Goal: Task Accomplishment & Management: Complete application form

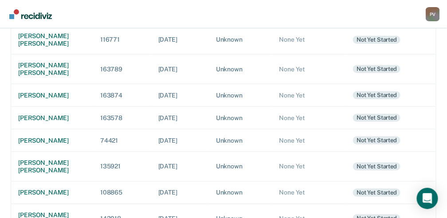
scroll to position [207, 0]
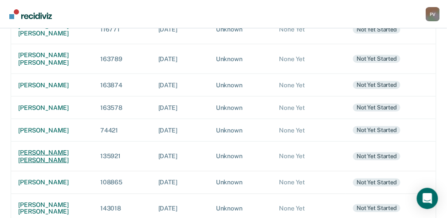
click at [36, 164] on div "[PERSON_NAME] [PERSON_NAME]" at bounding box center [52, 156] width 68 height 15
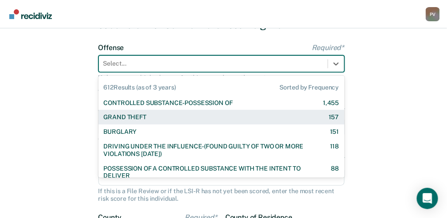
click at [156, 72] on div "612 results available. Use Up and Down to choose options, press Enter to select…" at bounding box center [222, 63] width 246 height 17
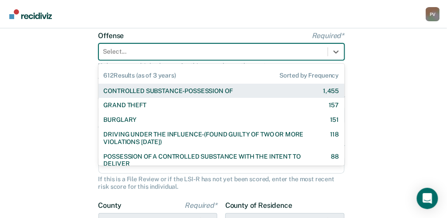
click at [158, 92] on div "CONTROLLED SUBSTANCE-POSSESSION OF" at bounding box center [168, 91] width 129 height 8
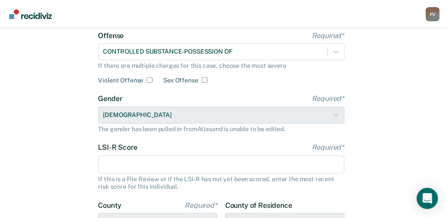
click at [161, 164] on input "LSI-R Score Required*" at bounding box center [222, 165] width 246 height 19
type input "23"
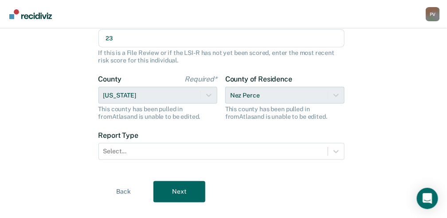
scroll to position [209, 0]
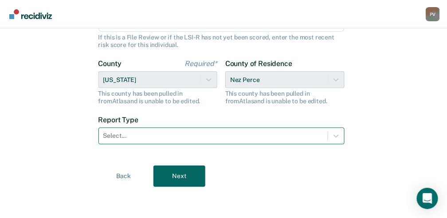
click at [118, 138] on div at bounding box center [213, 135] width 220 height 9
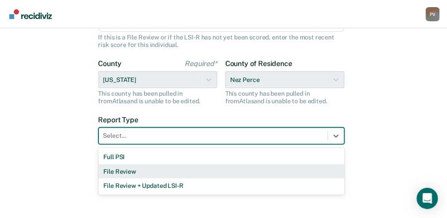
click at [113, 169] on div "File Review" at bounding box center [222, 172] width 246 height 15
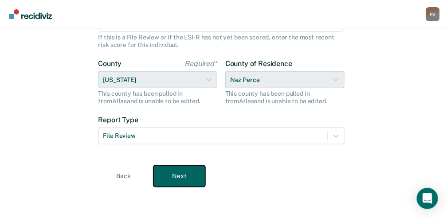
click at [182, 183] on button "Next" at bounding box center [180, 176] width 52 height 21
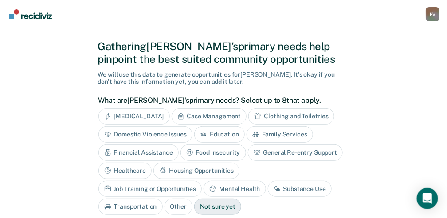
scroll to position [29, 0]
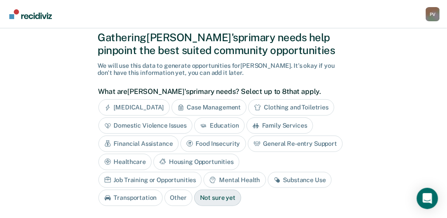
click at [202, 172] on div "Job Training or Opportunities" at bounding box center [151, 180] width 104 height 16
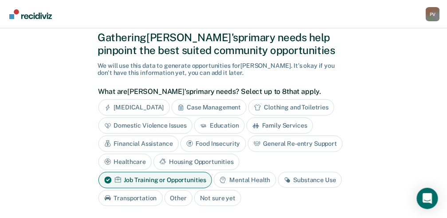
click at [289, 157] on div "[MEDICAL_DATA] Case Management Clothing and Toiletries Domestic Violence Issues…" at bounding box center [222, 152] width 246 height 107
click at [300, 180] on div "Substance Use" at bounding box center [310, 180] width 64 height 16
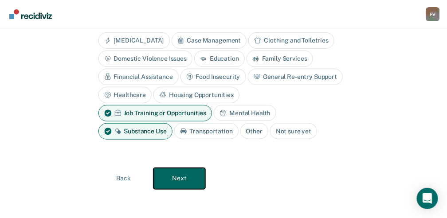
click at [188, 177] on button "Next" at bounding box center [180, 178] width 52 height 21
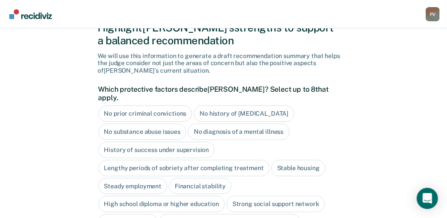
scroll to position [38, 0]
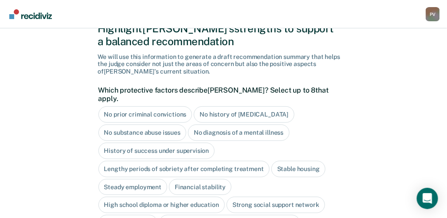
click at [243, 107] on div "No history of [MEDICAL_DATA]" at bounding box center [244, 115] width 100 height 16
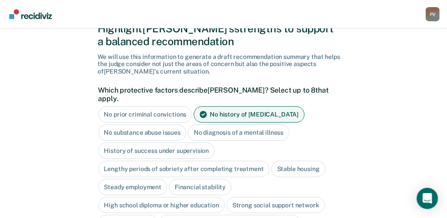
click at [240, 125] on div "No diagnosis of a mental illness" at bounding box center [239, 133] width 102 height 16
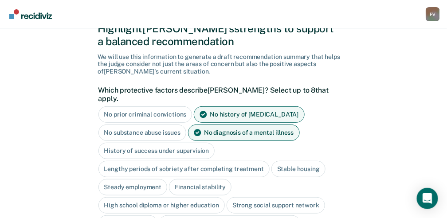
click at [185, 143] on div "History of success under supervision" at bounding box center [157, 151] width 117 height 16
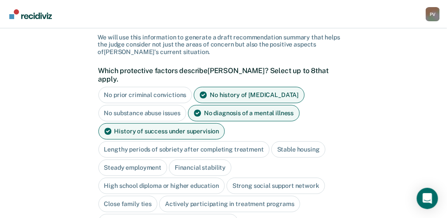
scroll to position [68, 0]
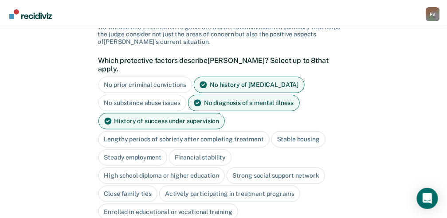
click at [303, 131] on div "Stable housing" at bounding box center [299, 139] width 54 height 16
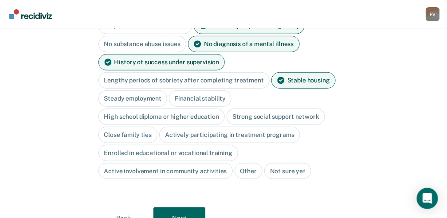
scroll to position [127, 0]
click at [270, 127] on div "Actively participating in treatment programs" at bounding box center [229, 135] width 141 height 16
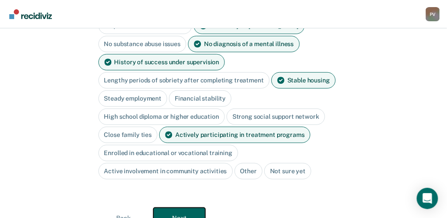
click at [175, 208] on button "Next" at bounding box center [180, 218] width 52 height 21
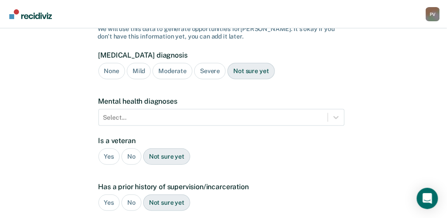
scroll to position [98, 0]
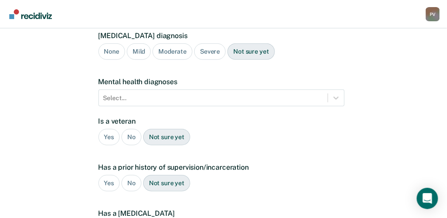
click at [109, 175] on div "Yes" at bounding box center [110, 183] width 22 height 16
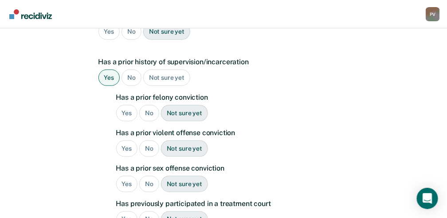
scroll to position [217, 0]
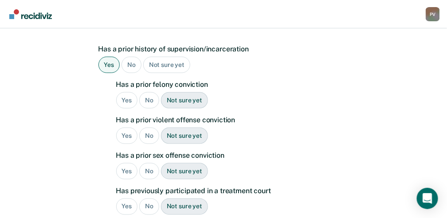
click at [126, 92] on div "Yes" at bounding box center [127, 100] width 22 height 16
click at [147, 128] on div "No" at bounding box center [149, 136] width 20 height 16
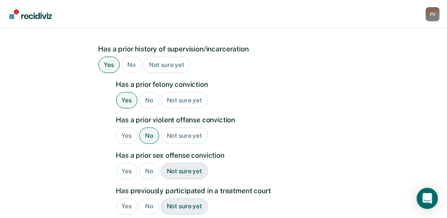
click at [146, 163] on div "No" at bounding box center [149, 171] width 20 height 16
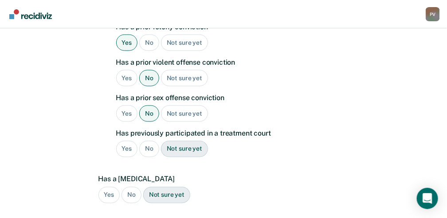
scroll to position [276, 0]
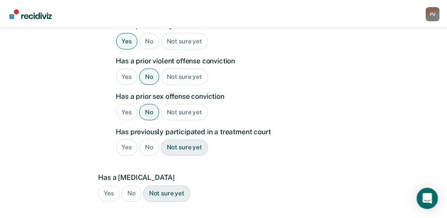
click at [132, 186] on div "No" at bounding box center [132, 194] width 20 height 16
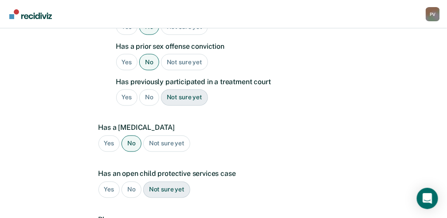
scroll to position [364, 0]
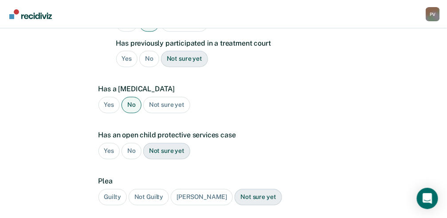
click at [117, 189] on div "Guilty" at bounding box center [113, 197] width 28 height 16
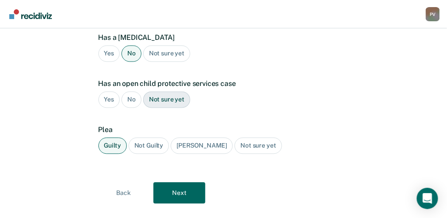
scroll to position [416, 0]
click at [172, 182] on button "Next" at bounding box center [180, 192] width 52 height 21
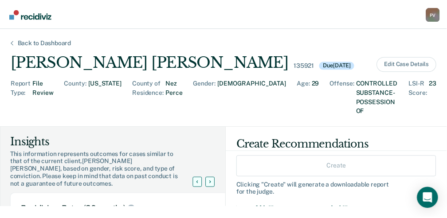
scroll to position [29, 0]
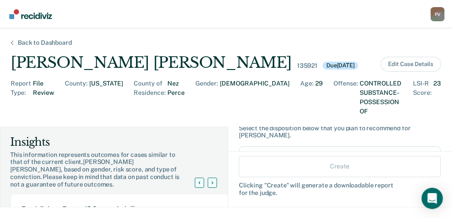
click at [246, 155] on input "Probation" at bounding box center [249, 158] width 7 height 7
radio input "true"
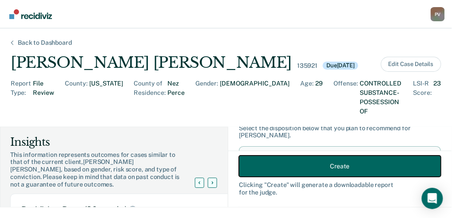
click at [317, 170] on button "Create" at bounding box center [340, 166] width 202 height 21
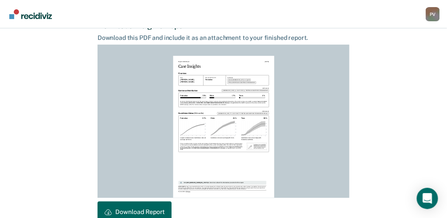
scroll to position [288, 0]
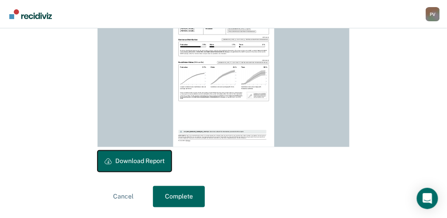
click at [154, 163] on button "Download Report" at bounding box center [135, 161] width 74 height 21
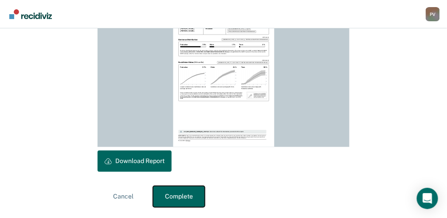
click at [179, 200] on button "Complete" at bounding box center [179, 196] width 52 height 21
